Goal: Information Seeking & Learning: Learn about a topic

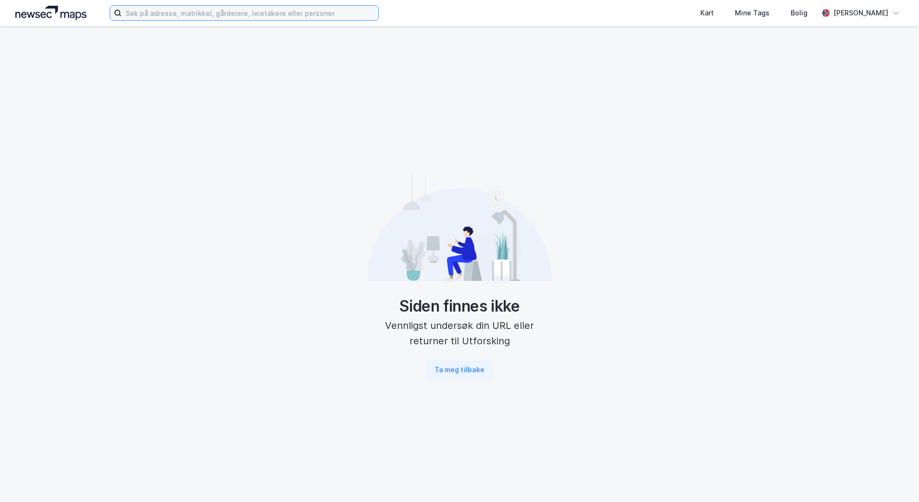
click at [278, 17] on input at bounding box center [250, 13] width 257 height 14
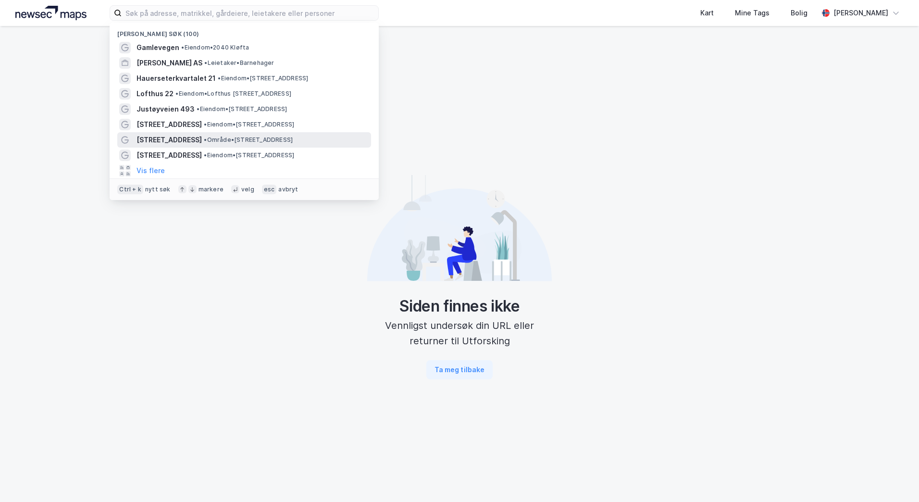
click at [188, 139] on span "[STREET_ADDRESS]" at bounding box center [169, 140] width 65 height 12
